Goal: Check status: Check status

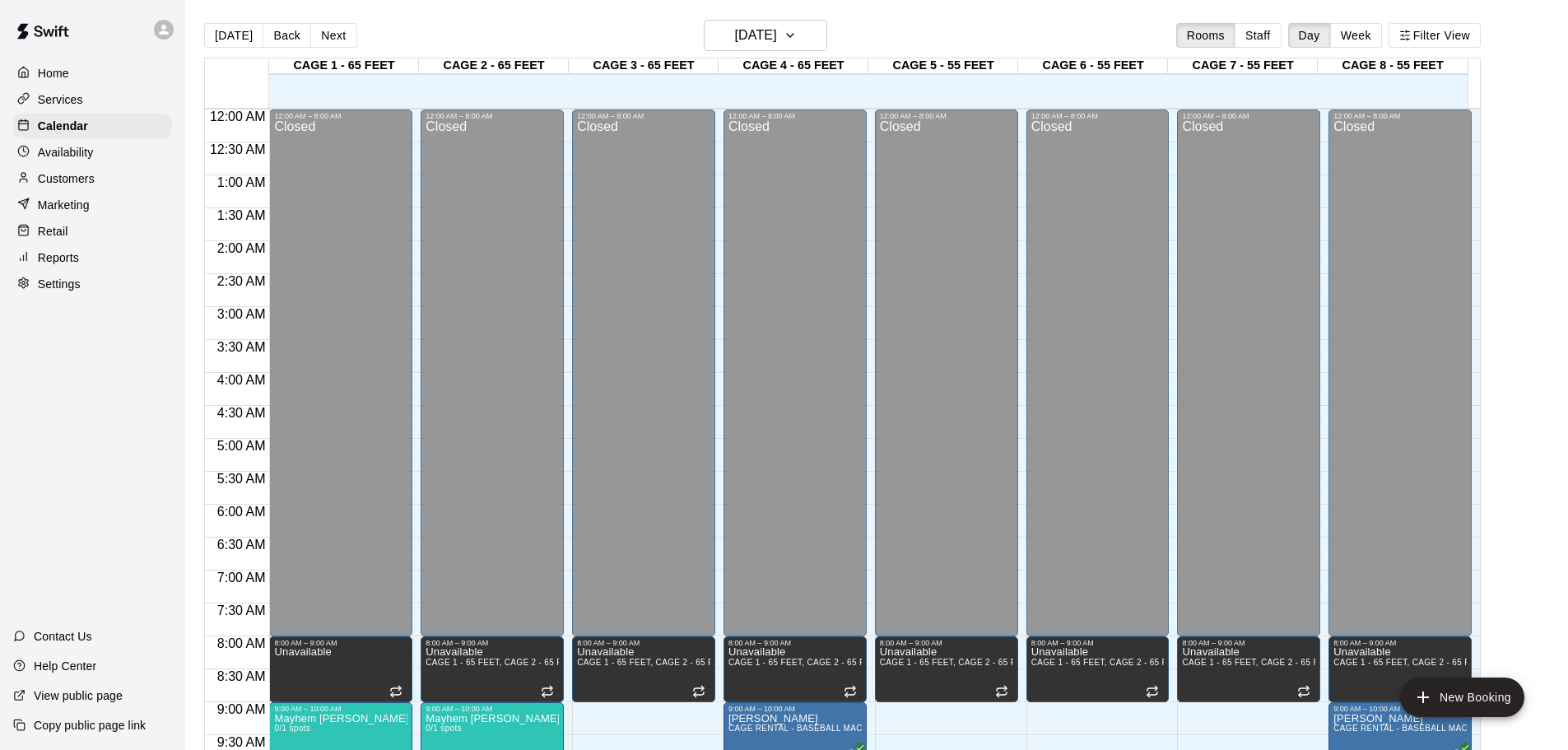
scroll to position [511, 0]
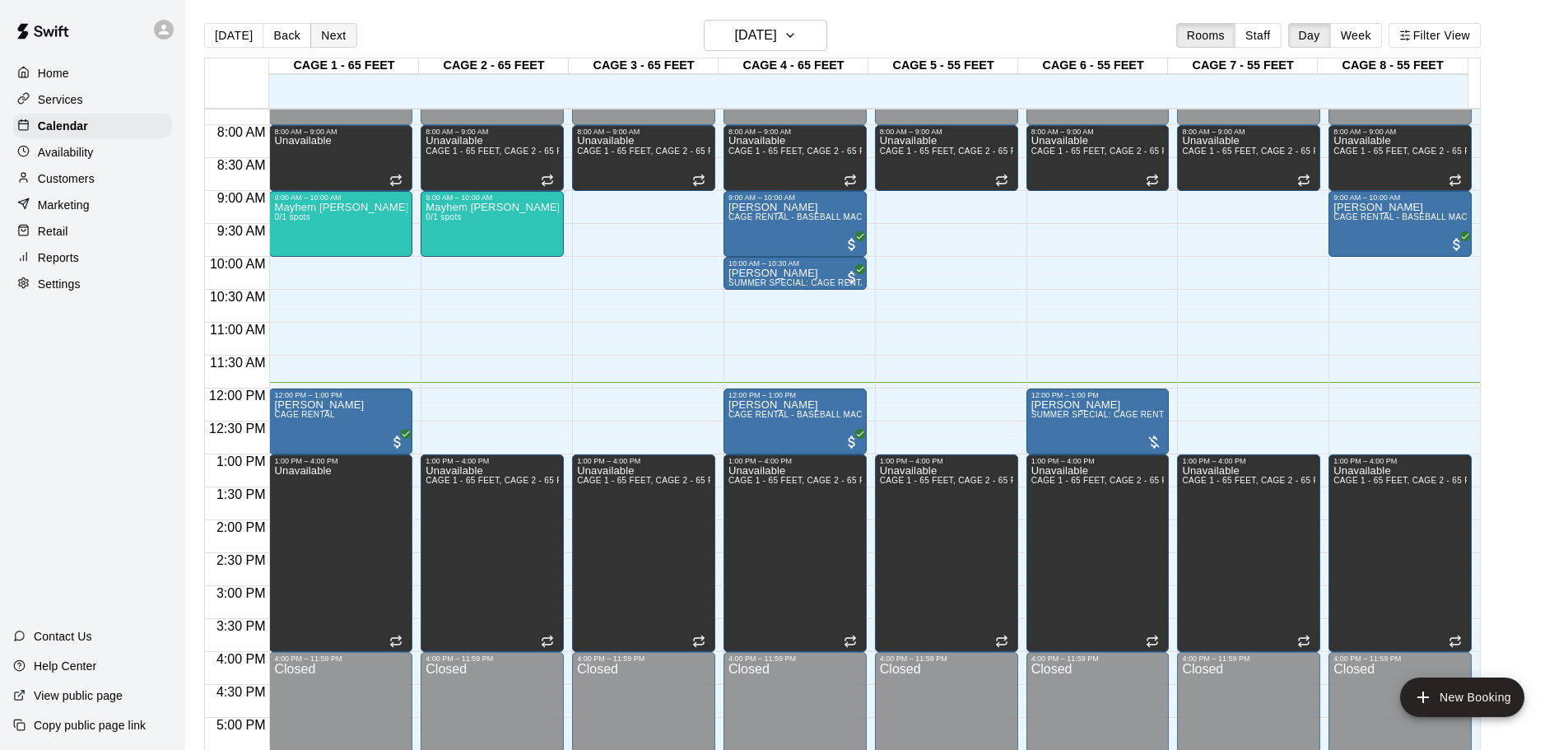
click at [324, 46] on div "[DATE] Back [DATE][DATE] Rooms Staff Day Week Filter View" at bounding box center [842, 39] width 1277 height 38
click at [327, 43] on button "Next" at bounding box center [332, 35] width 46 height 24
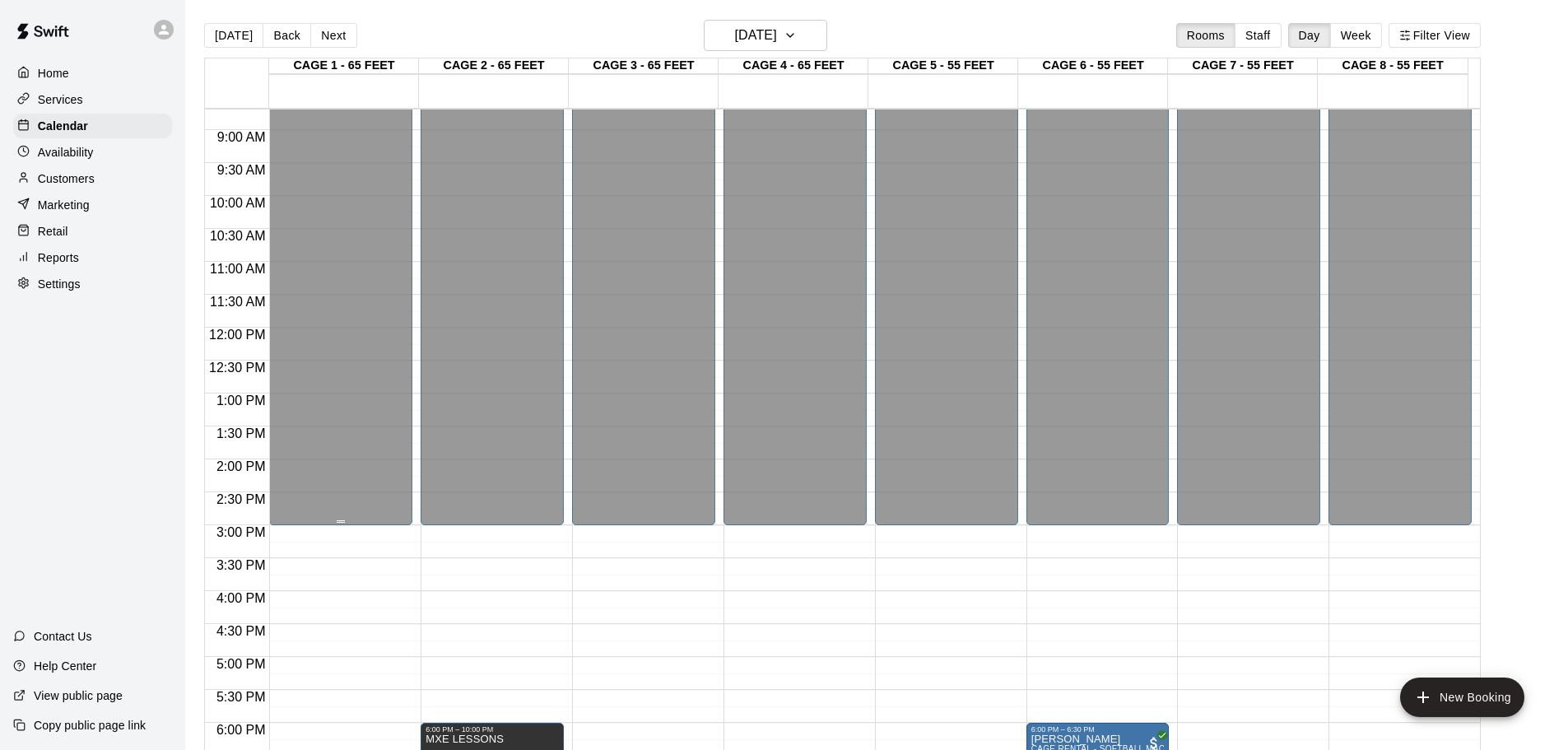
scroll to position [922, 0]
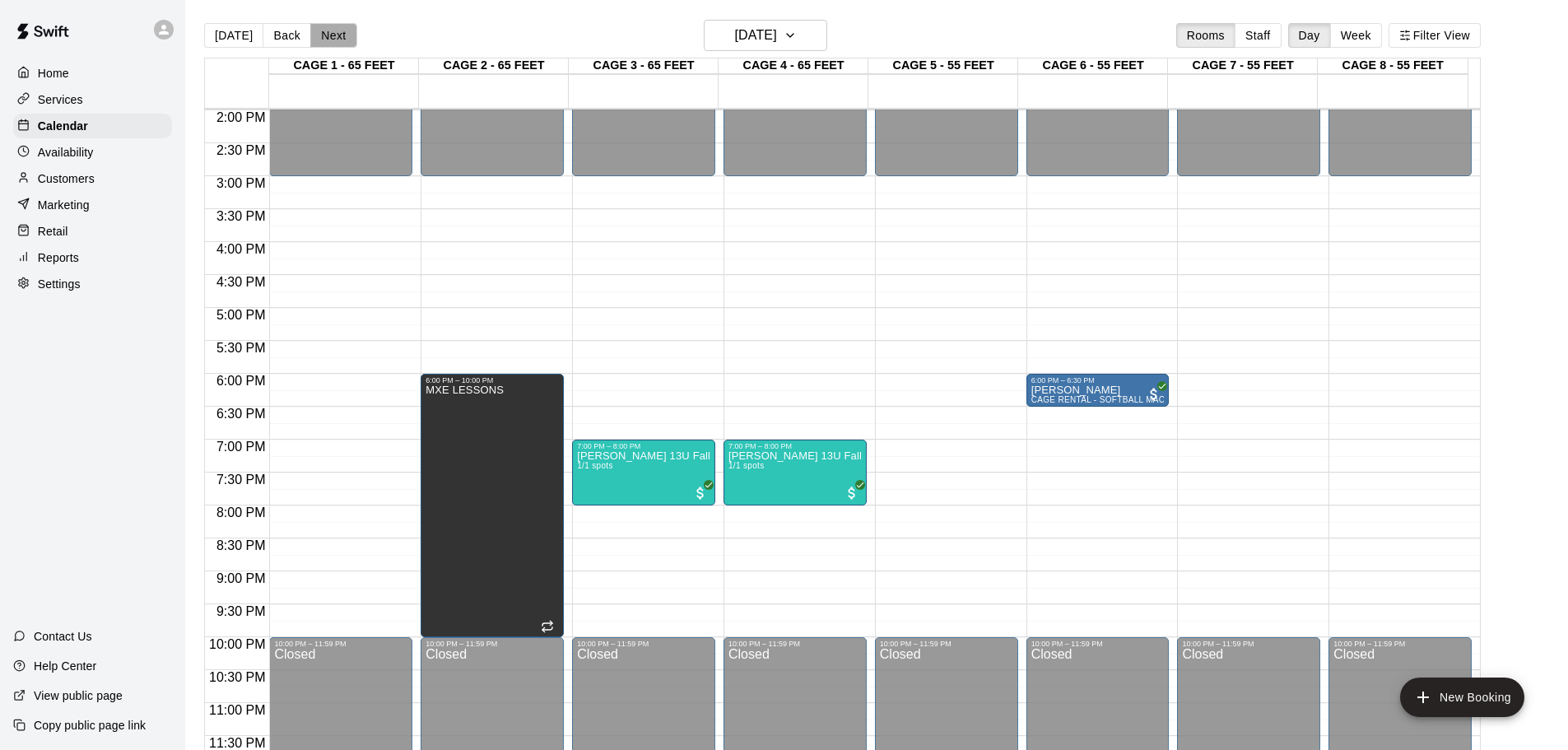
click at [325, 30] on button "Next" at bounding box center [332, 35] width 46 height 24
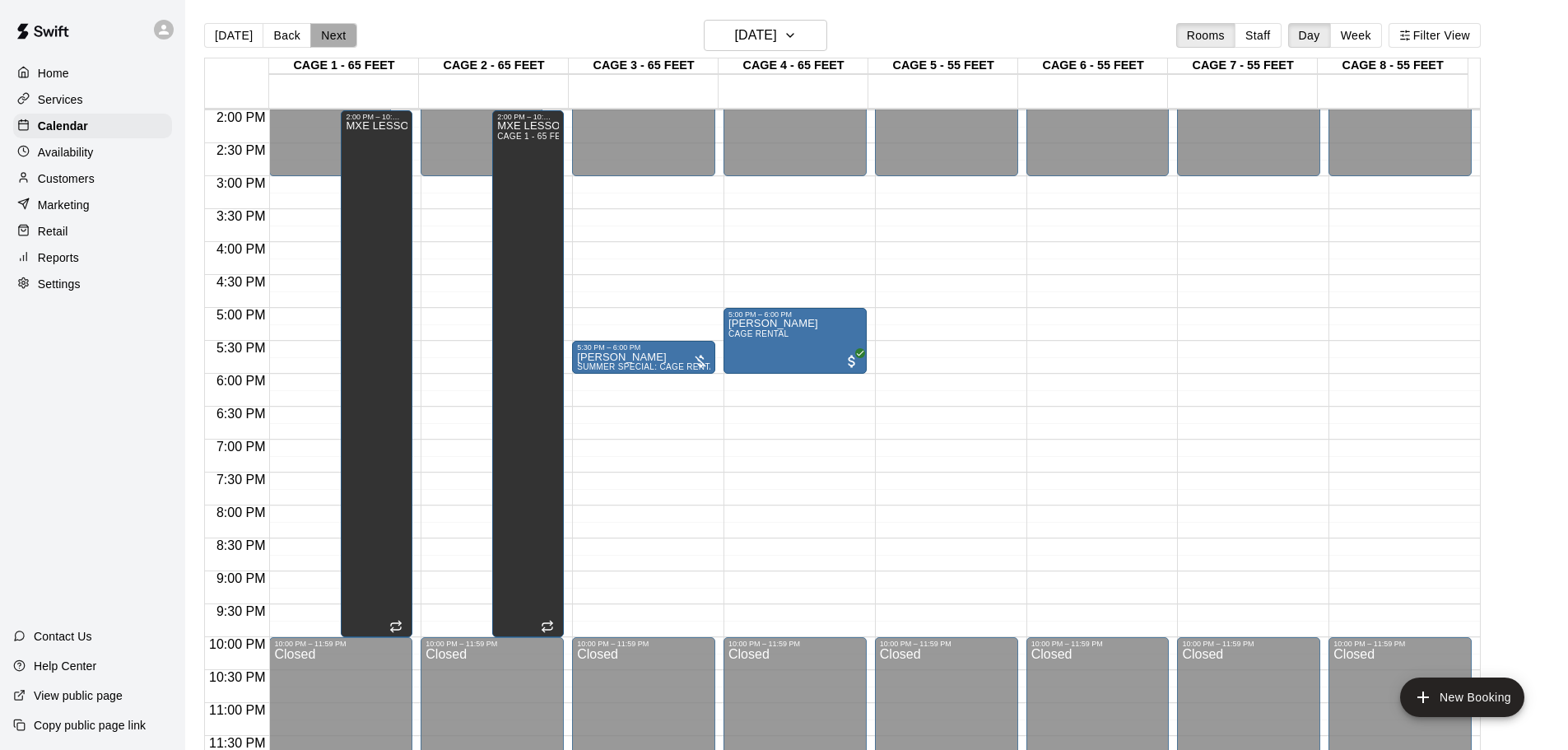
click at [325, 31] on button "Next" at bounding box center [332, 35] width 46 height 24
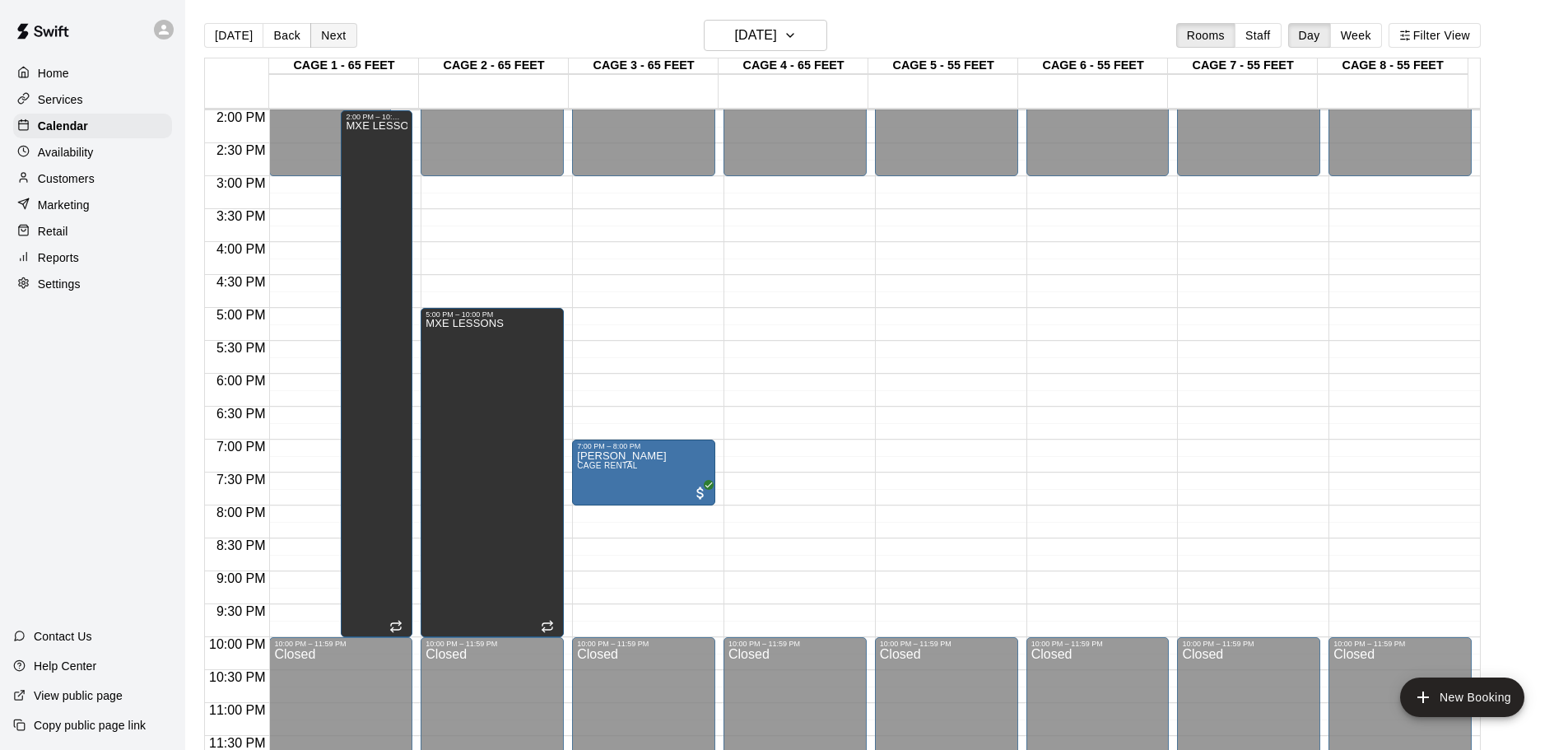
click at [321, 28] on button "Next" at bounding box center [332, 35] width 46 height 24
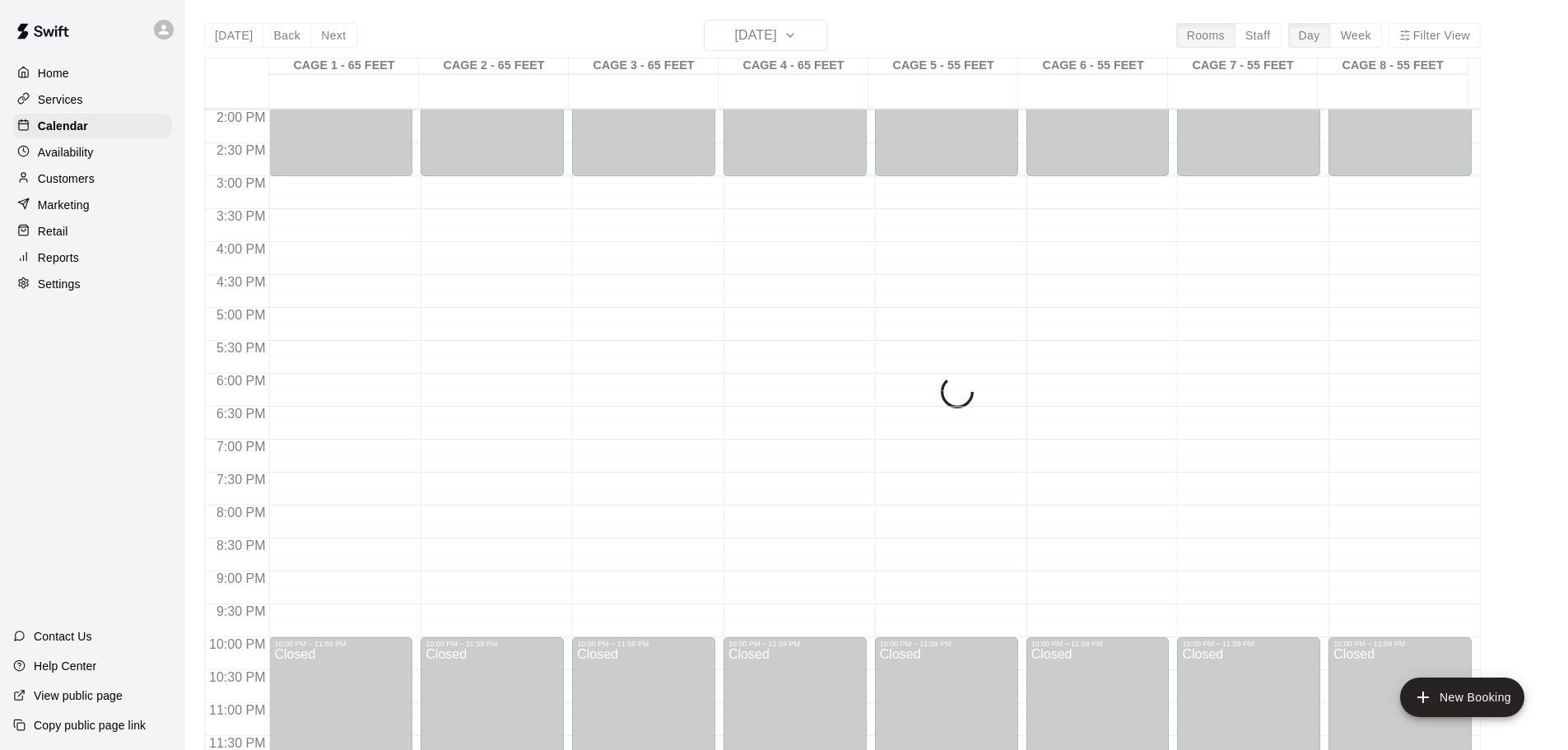
click at [233, 36] on button "[DATE]" at bounding box center [234, 35] width 59 height 24
click at [234, 36] on div "[DATE] Back [DATE][DATE] Rooms Staff Day Week Filter View CAGE 1 - 65 FEET 21 T…" at bounding box center [842, 394] width 1277 height 750
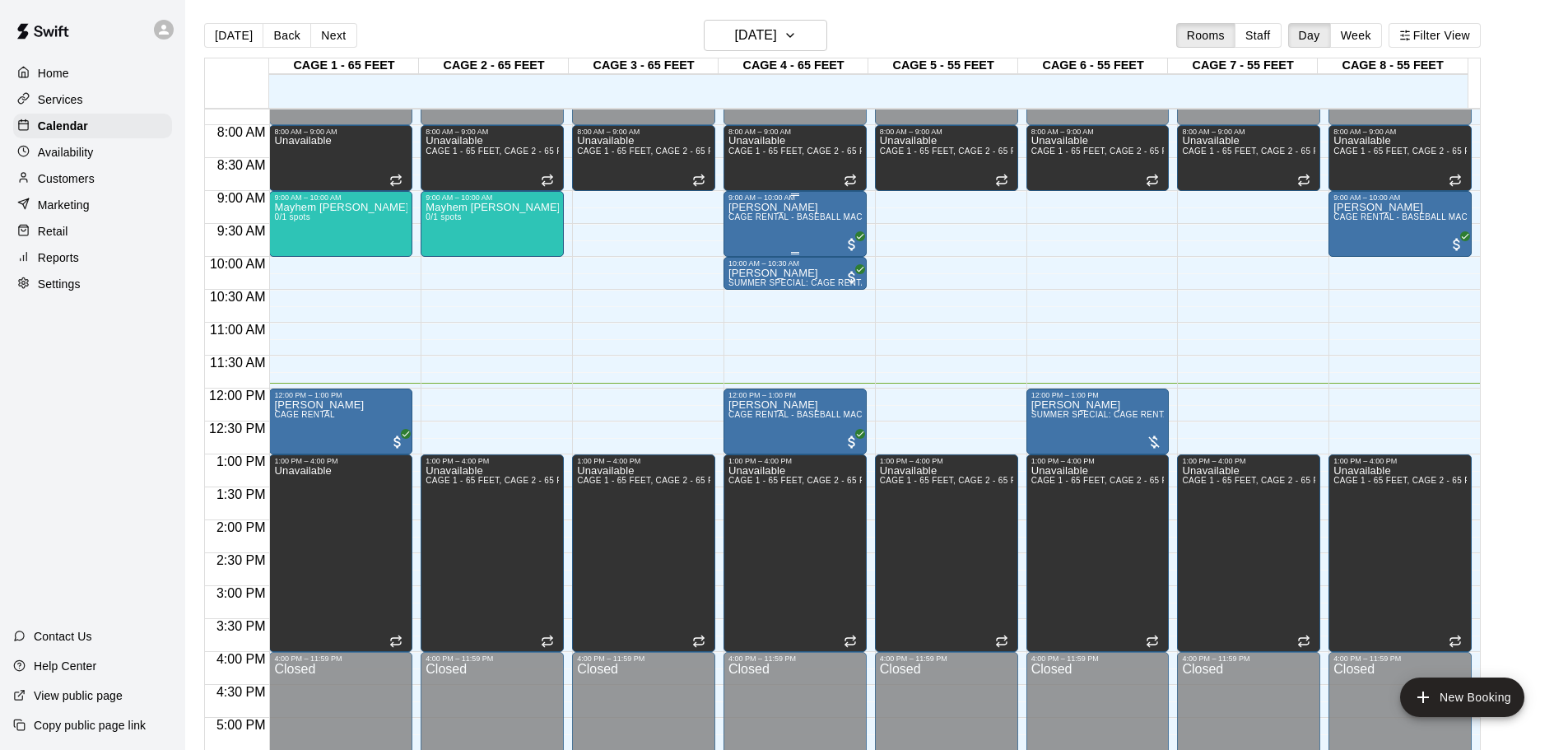
scroll to position [428, 0]
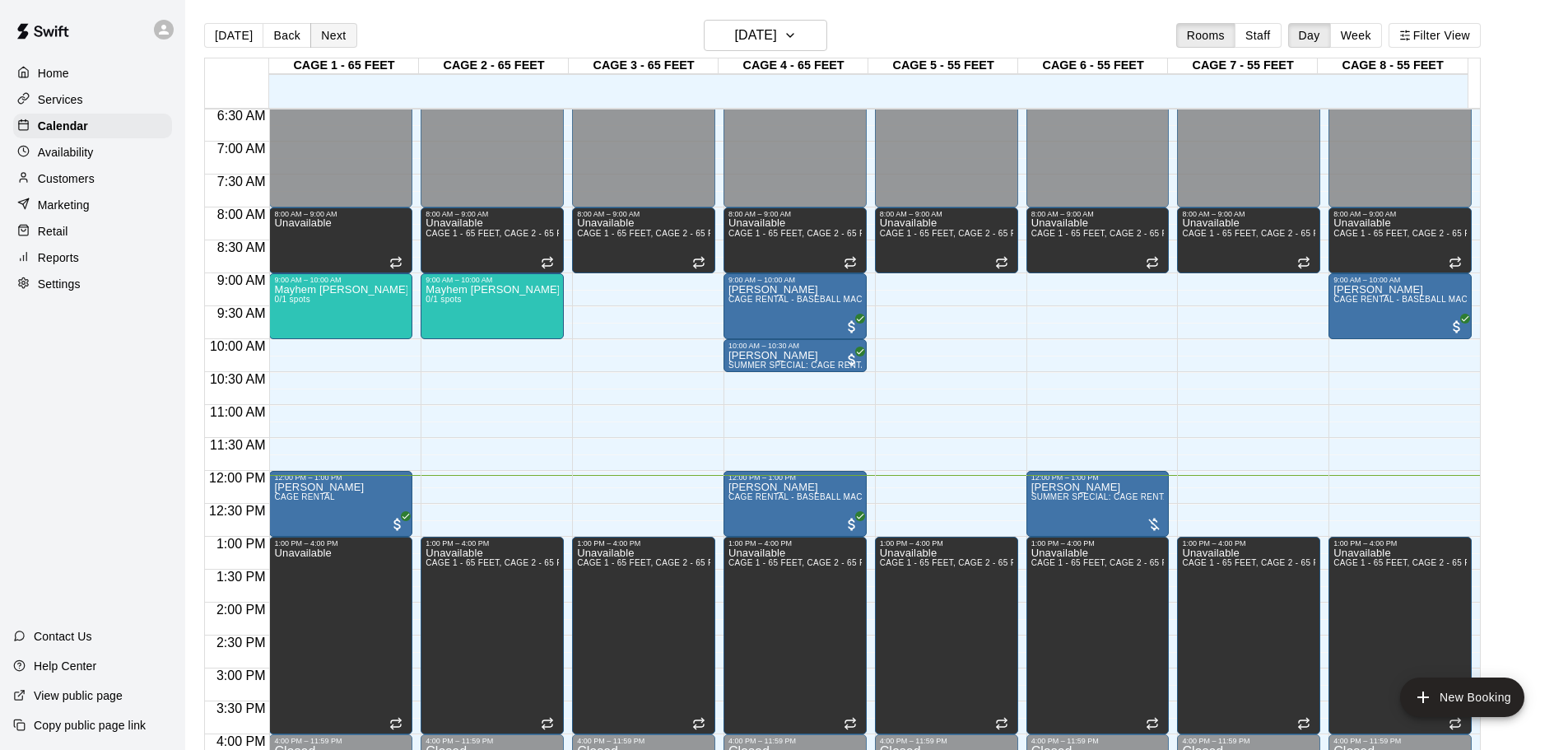
click at [338, 27] on button "Next" at bounding box center [332, 35] width 46 height 24
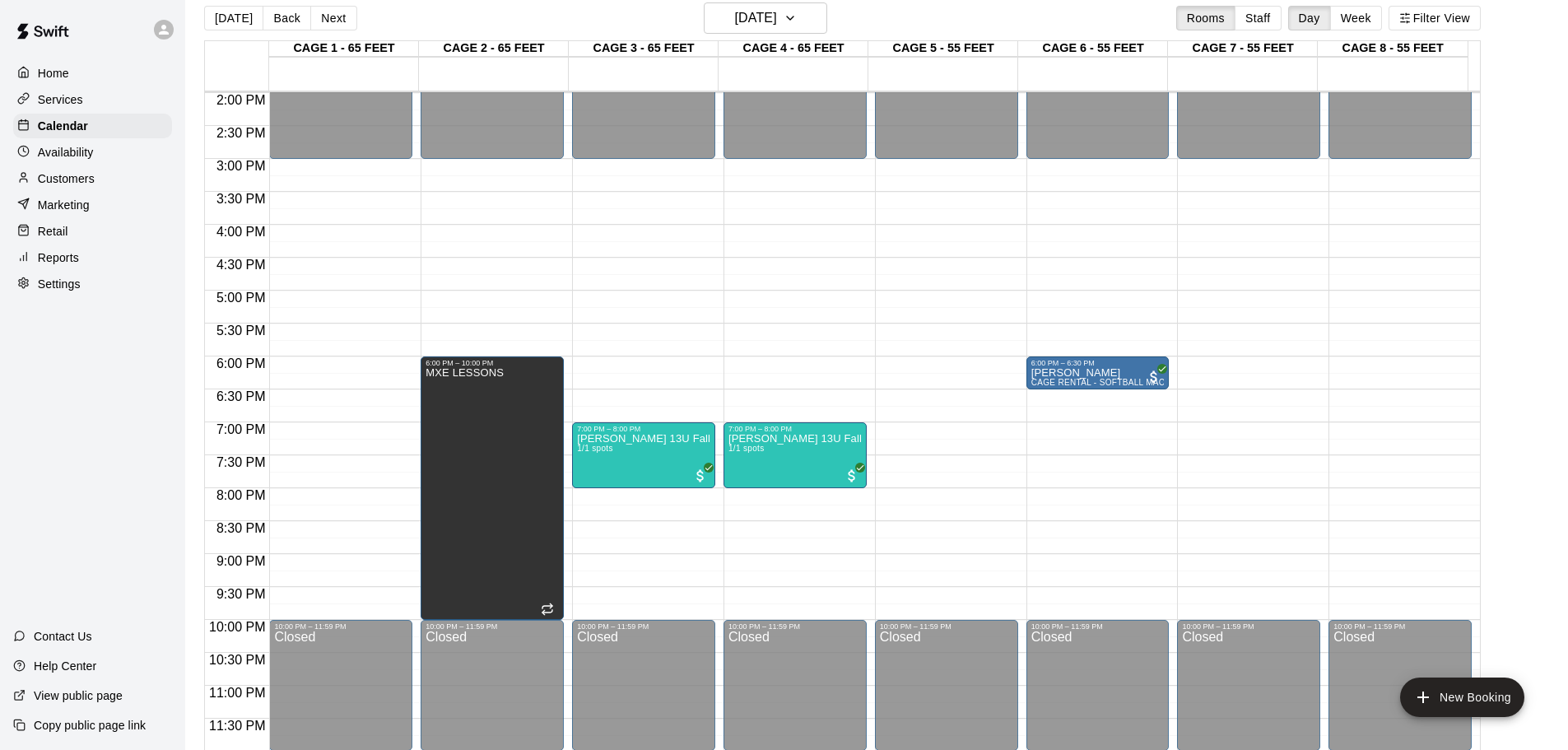
scroll to position [26, 0]
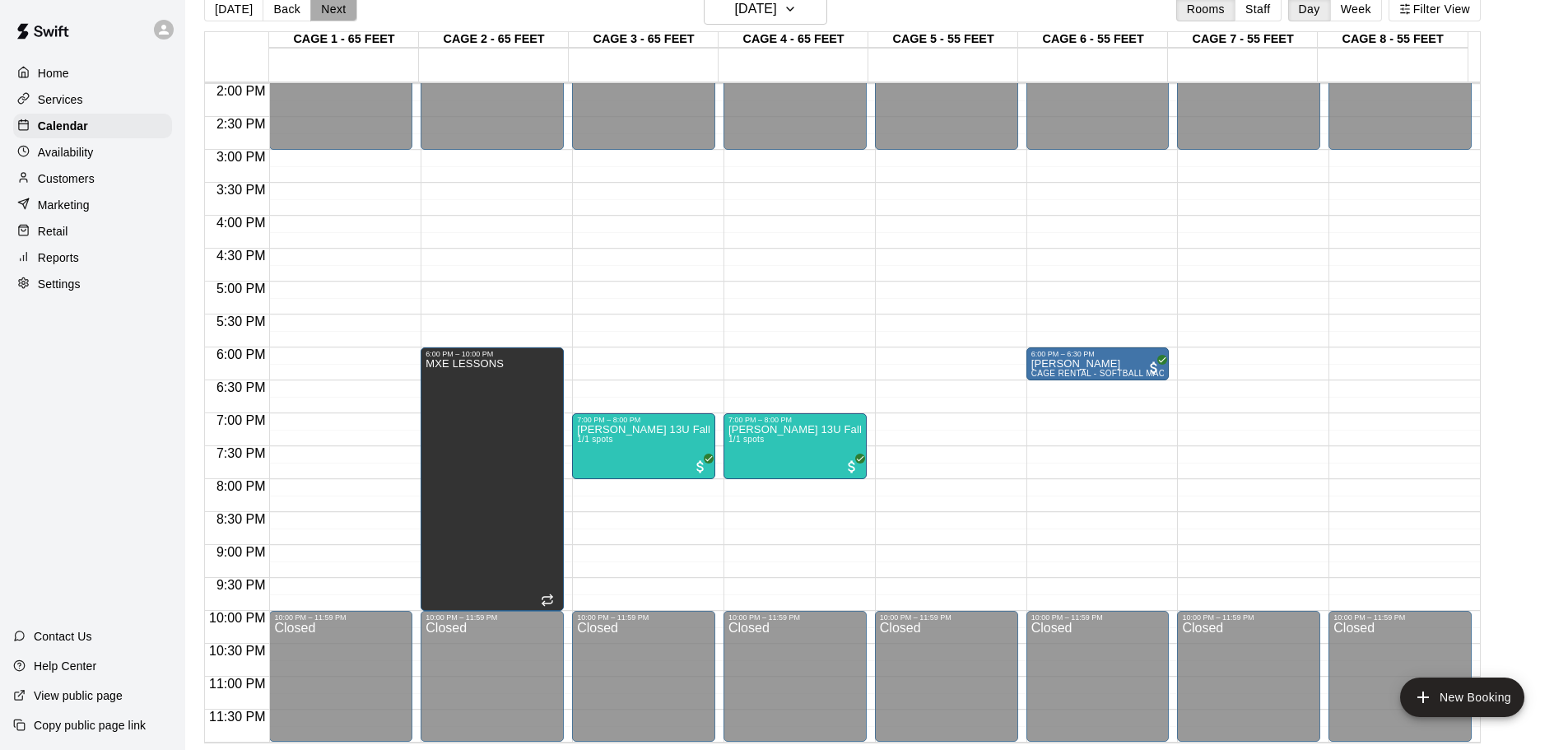
click at [341, 5] on button "Next" at bounding box center [332, 8] width 46 height 24
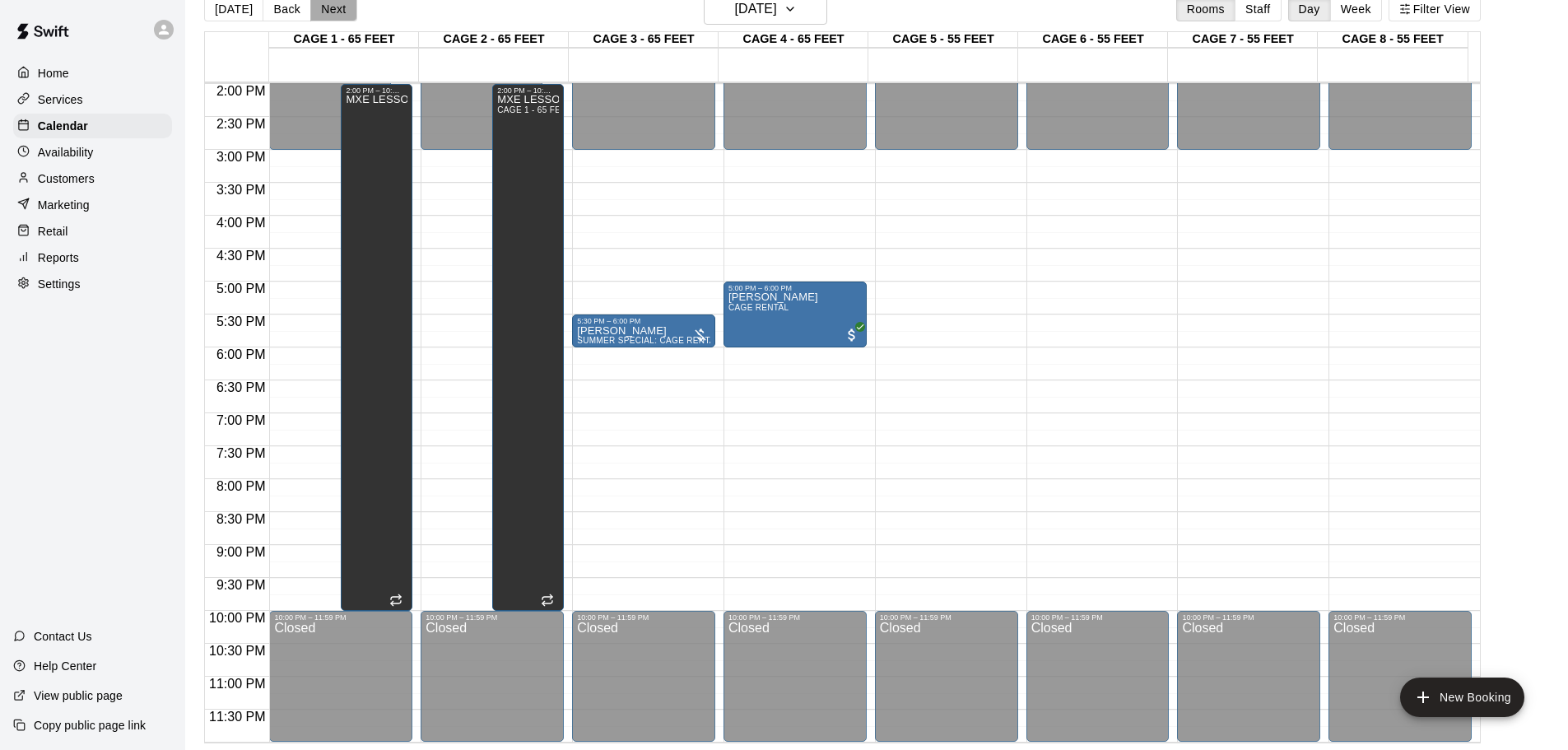
click at [329, 3] on button "Next" at bounding box center [332, 8] width 46 height 24
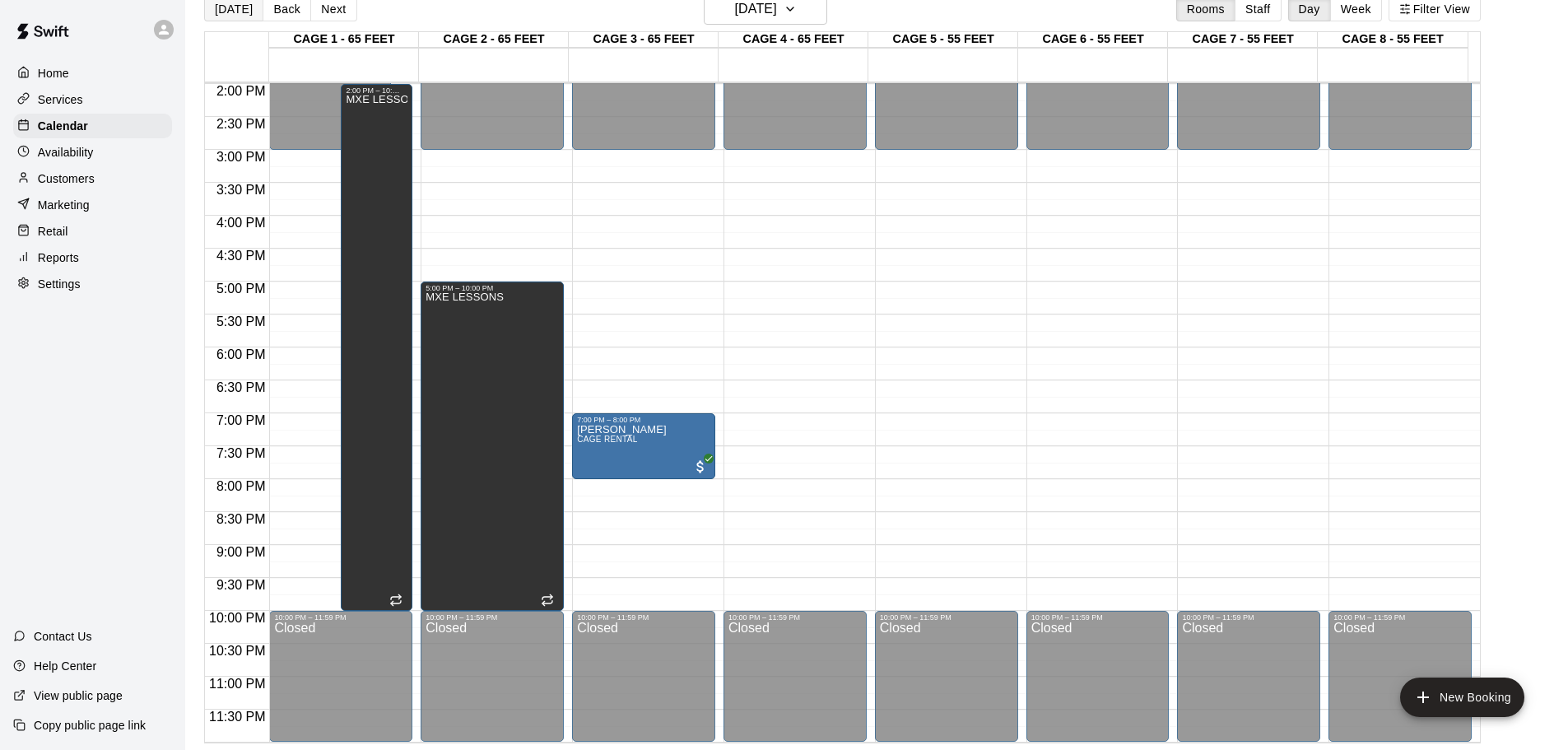
click at [240, 13] on button "[DATE]" at bounding box center [234, 8] width 59 height 24
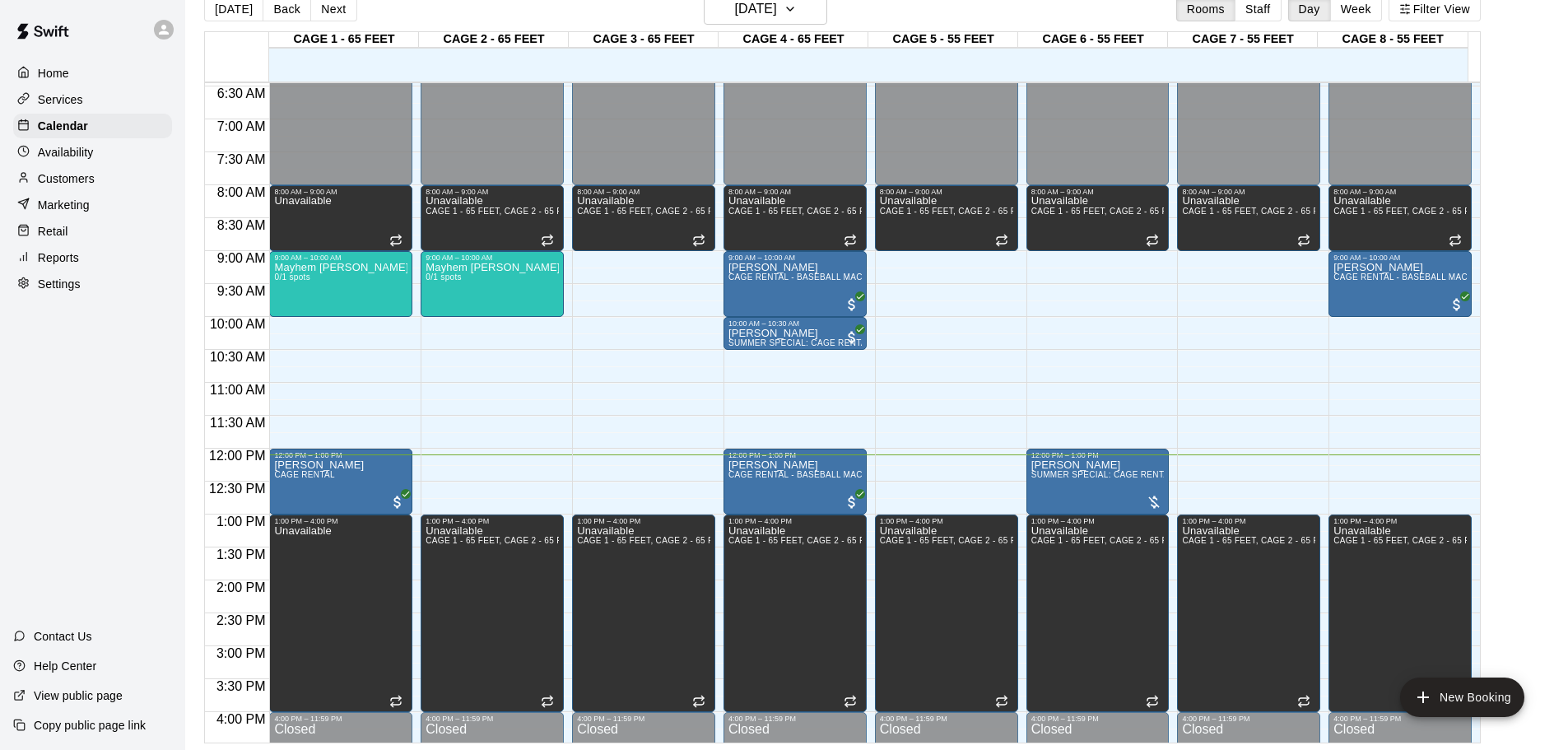
scroll to position [428, 0]
